Goal: Task Accomplishment & Management: Manage account settings

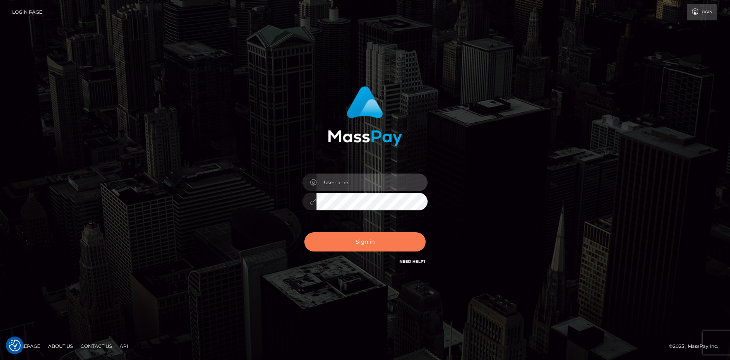
type input "Eduard Gavrilescu"
click at [345, 233] on button "Sign in" at bounding box center [364, 241] width 121 height 19
type input "Eduard Gavrilescu"
click at [345, 233] on button "Sign in" at bounding box center [364, 241] width 121 height 19
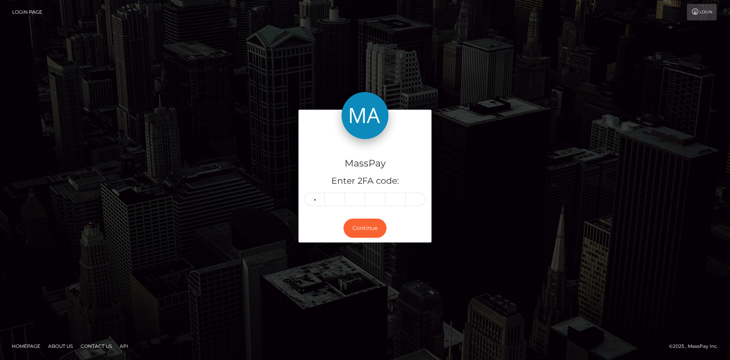
type input "8"
type input "6"
type input "9"
type input "0"
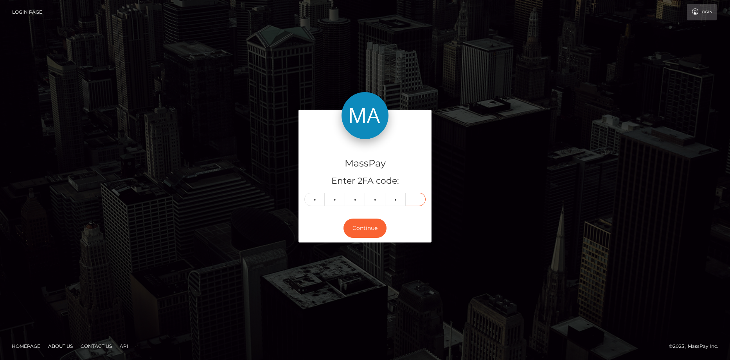
type input "1"
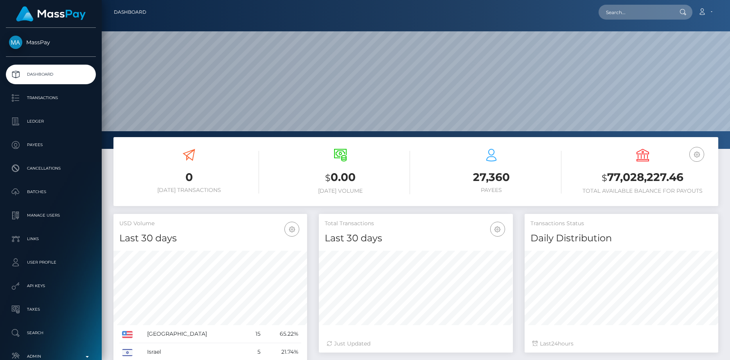
scroll to position [139, 194]
click at [630, 14] on input "text" at bounding box center [636, 12] width 74 height 15
paste input "THI HIEU NGHI NGUYEN - ID: c6a8049b-ccca-4531-a1b3-a2db90f71313"
type input "THI HIEU NGHI NGUYEN - ID: c6a8049b-ccca-4531-a1b3-a2db90f71313"
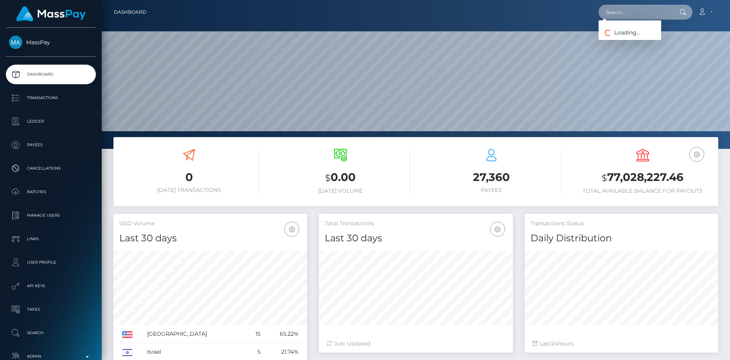
scroll to position [0, 0]
paste input "0snbAo9jUnfD1VzU3IRTZSHMkQF2"
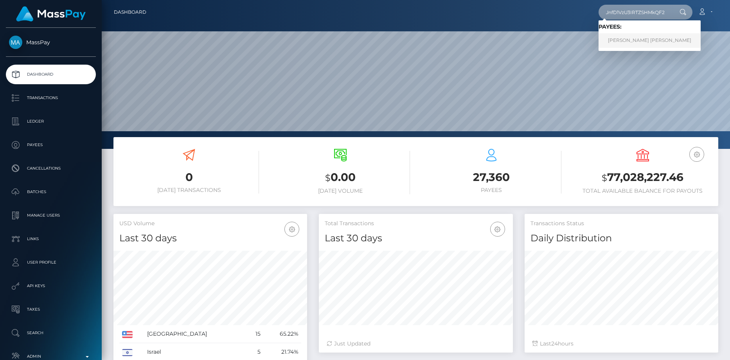
type input "0snbAo9jUnfD1VzU3IRTZSHMkQF2"
click at [634, 35] on link "LARISA-TEODORA ADAM" at bounding box center [650, 40] width 102 height 14
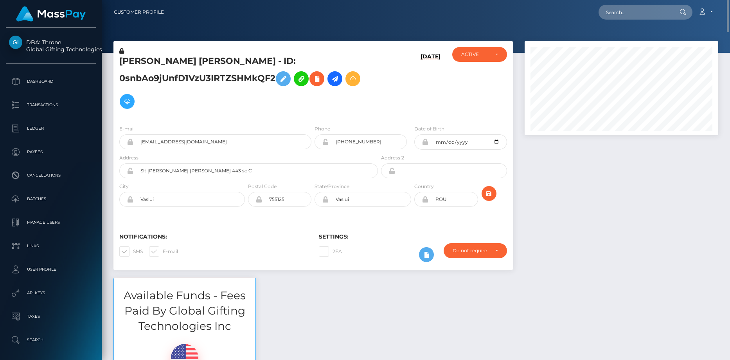
scroll to position [39, 0]
